Goal: Information Seeking & Learning: Learn about a topic

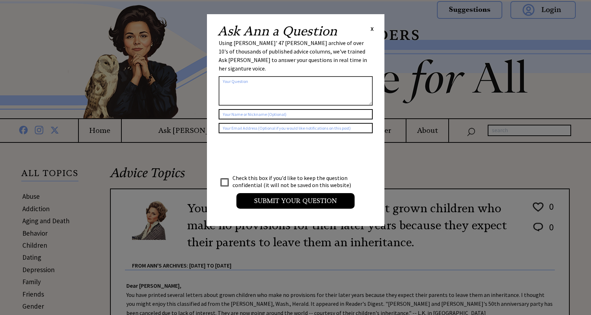
click at [371, 29] on span "X" at bounding box center [371, 28] width 3 height 7
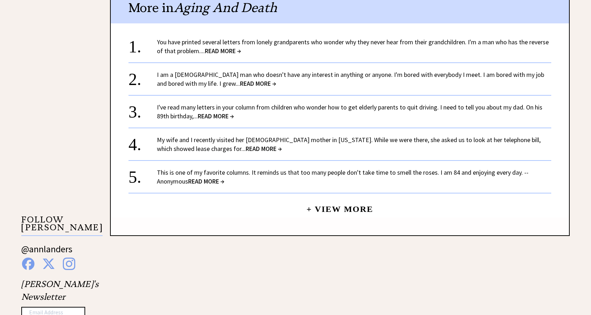
scroll to position [567, 0]
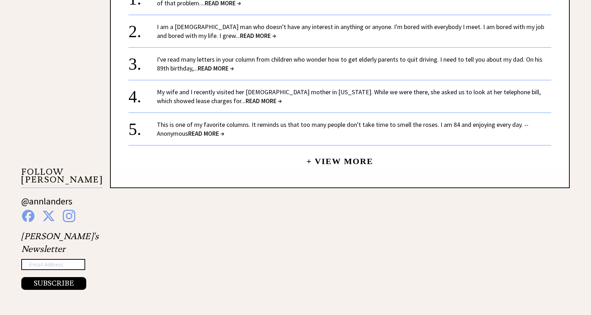
click at [218, 68] on span "READ MORE →" at bounding box center [216, 68] width 36 height 8
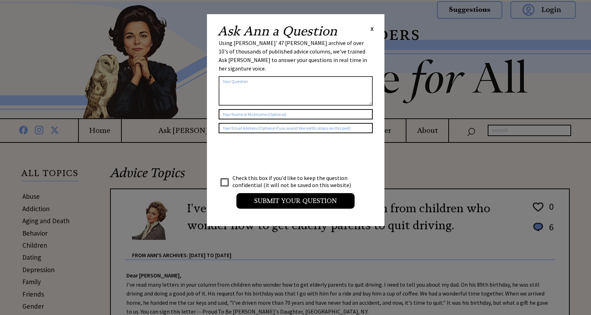
click at [372, 33] on div "X" at bounding box center [371, 29] width 3 height 8
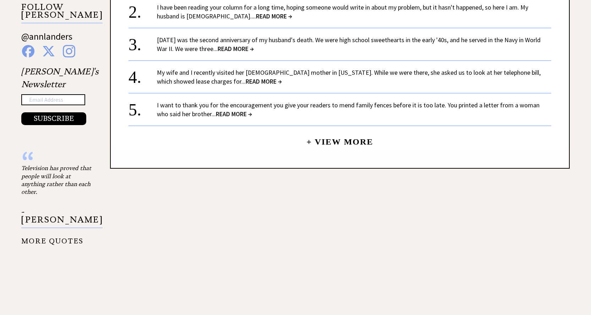
scroll to position [745, 0]
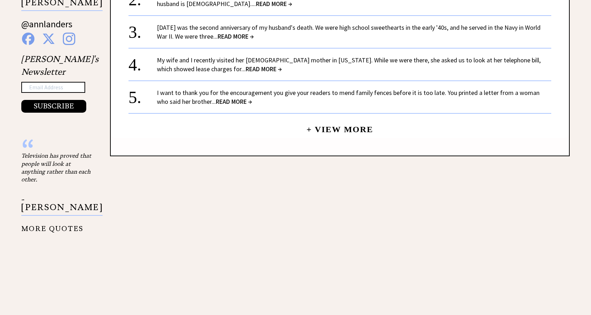
click at [351, 130] on link "+ View More" at bounding box center [339, 126] width 67 height 15
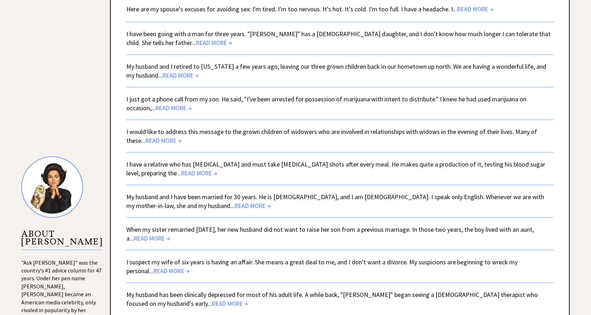
scroll to position [567, 0]
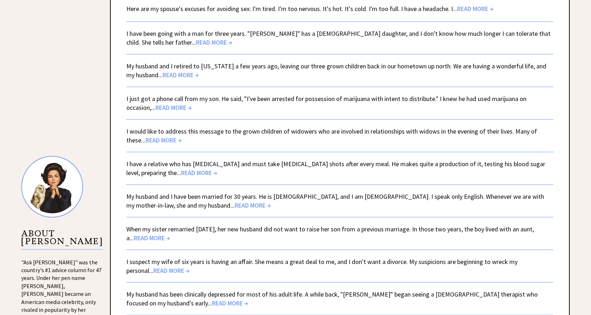
click at [181, 172] on span "READ MORE →" at bounding box center [199, 173] width 36 height 8
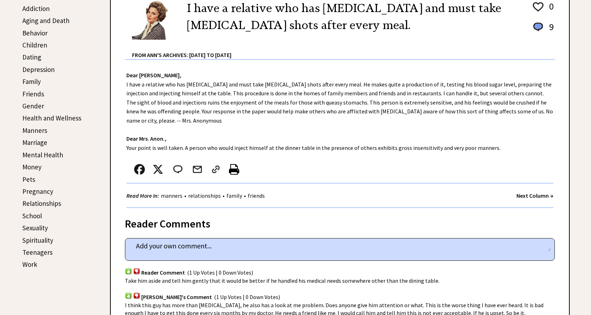
scroll to position [213, 0]
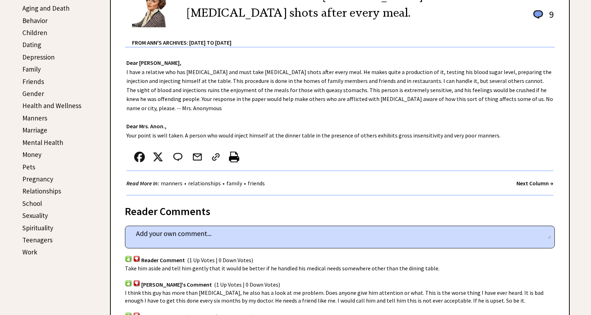
click at [26, 155] on link "Money" at bounding box center [31, 154] width 19 height 9
